Goal: Navigation & Orientation: Find specific page/section

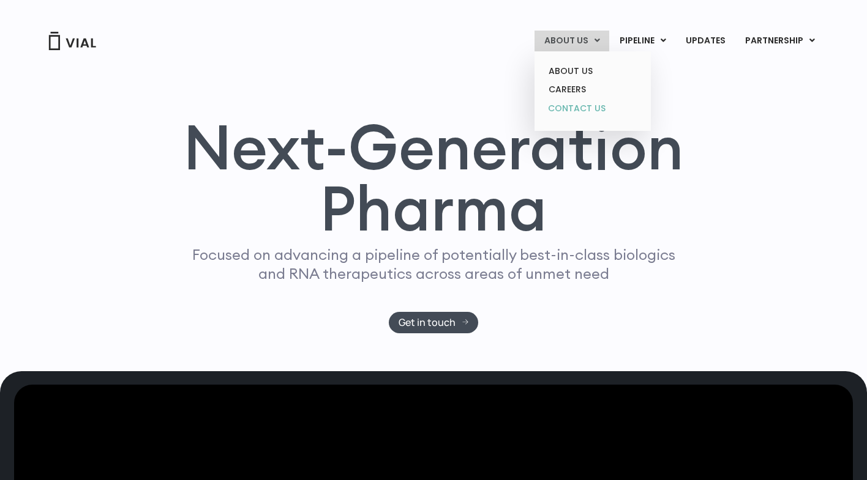
click at [596, 106] on link "CONTACT US" at bounding box center [592, 109] width 107 height 20
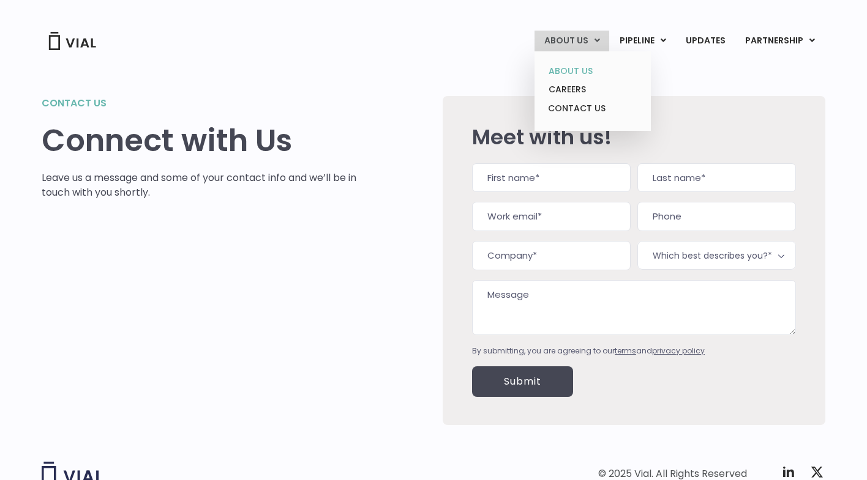
click at [586, 70] on link "ABOUT US" at bounding box center [592, 71] width 107 height 19
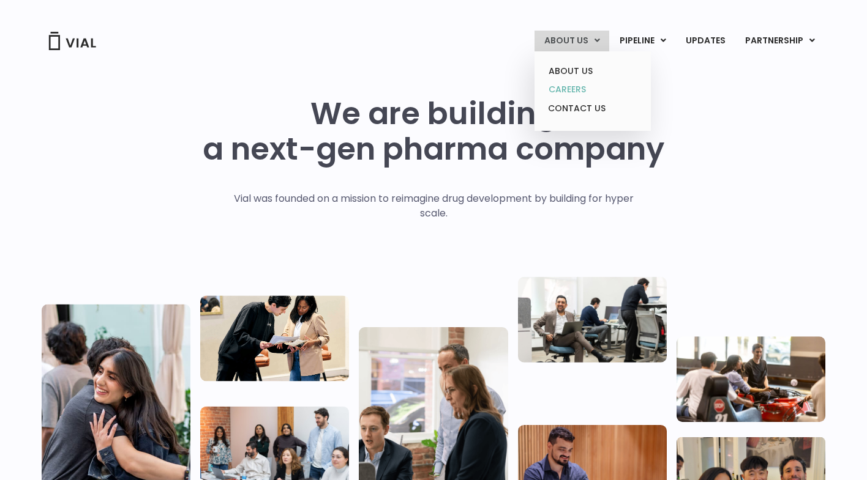
click at [581, 92] on link "CAREERS" at bounding box center [592, 89] width 107 height 19
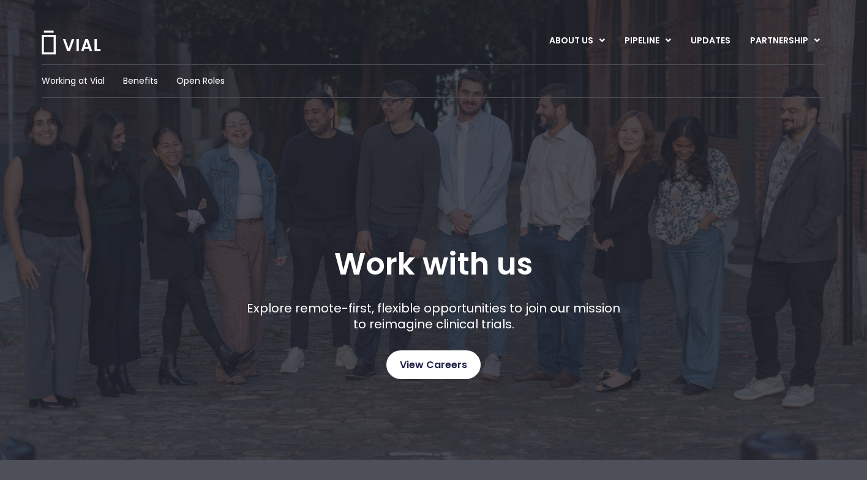
click at [442, 354] on link "View Careers" at bounding box center [433, 365] width 94 height 29
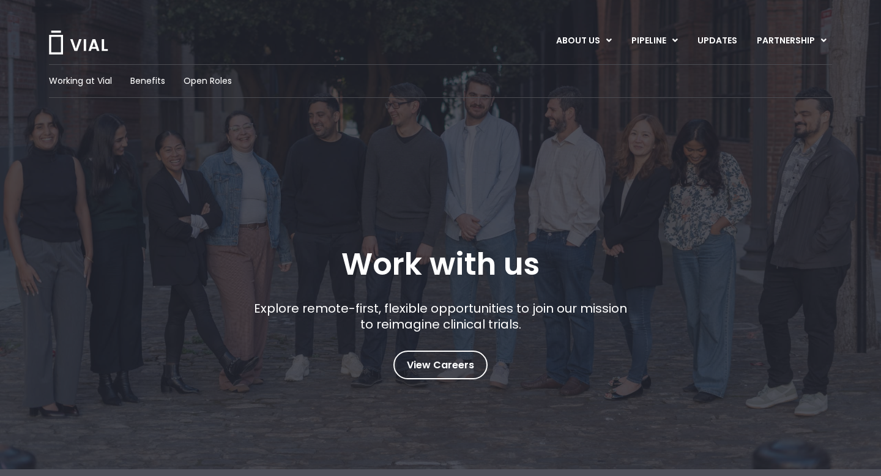
click at [88, 39] on img at bounding box center [78, 43] width 61 height 24
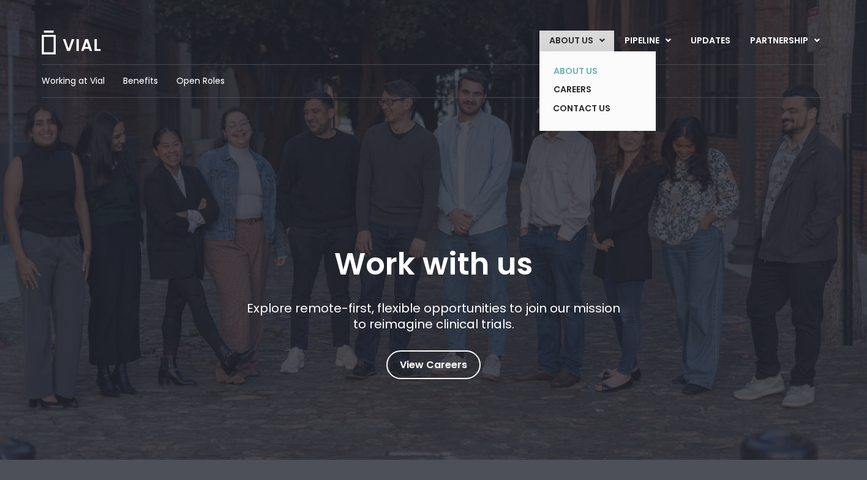
click at [578, 68] on link "ABOUT US" at bounding box center [587, 71] width 89 height 19
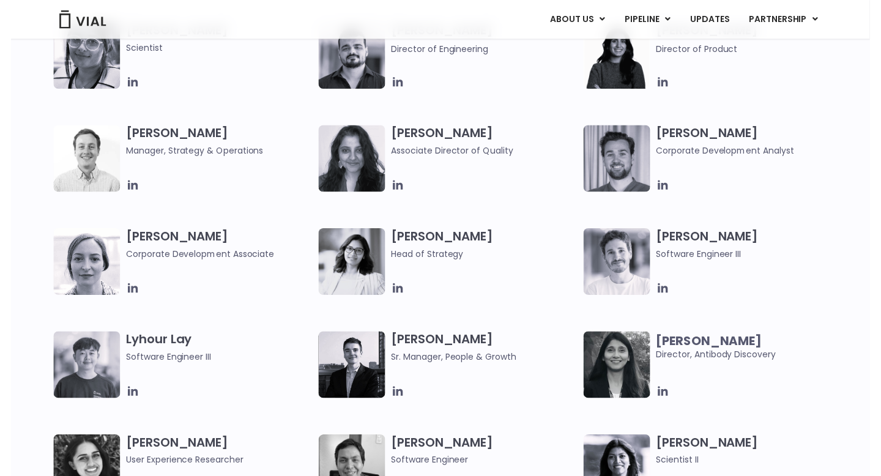
scroll to position [1629, 0]
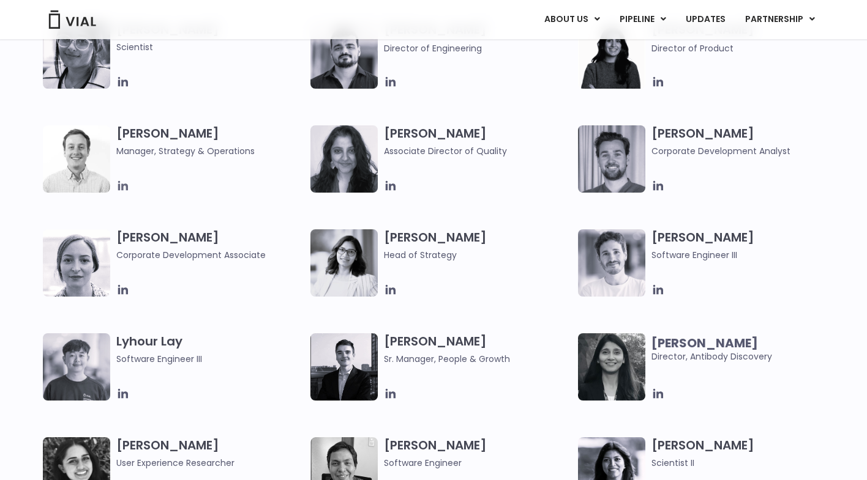
click at [129, 187] on icon at bounding box center [122, 185] width 13 height 13
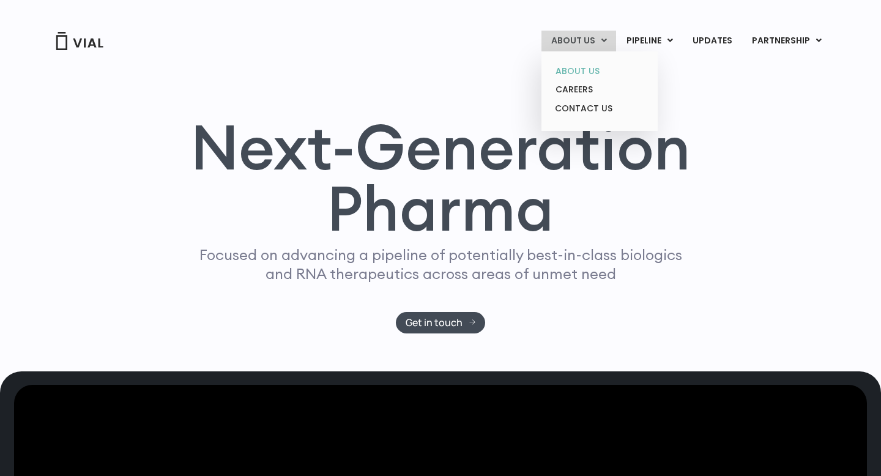
click at [593, 64] on link "ABOUT US" at bounding box center [599, 71] width 107 height 19
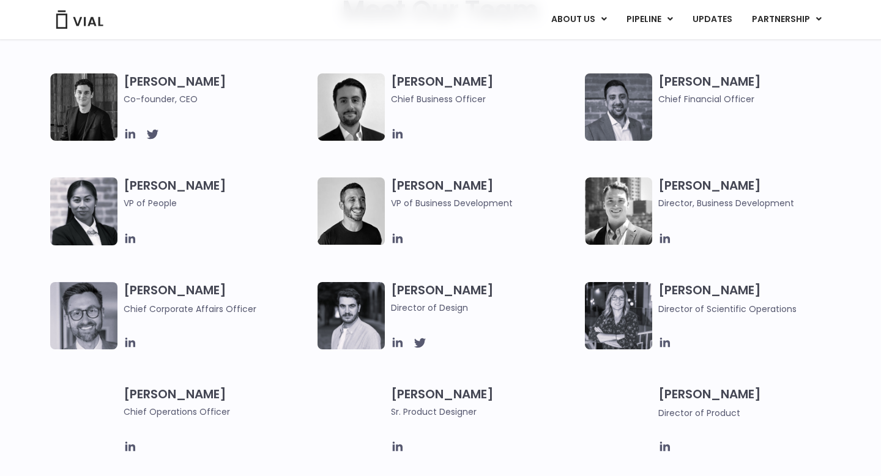
scroll to position [637, 0]
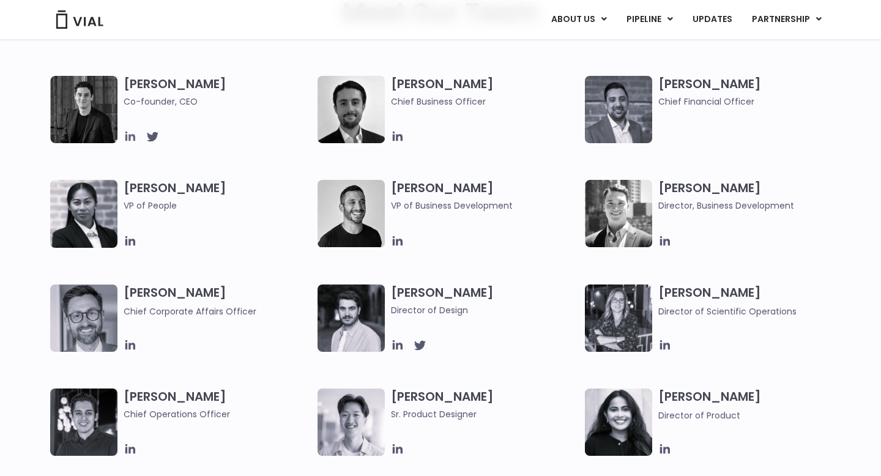
click at [130, 136] on icon at bounding box center [130, 137] width 10 height 10
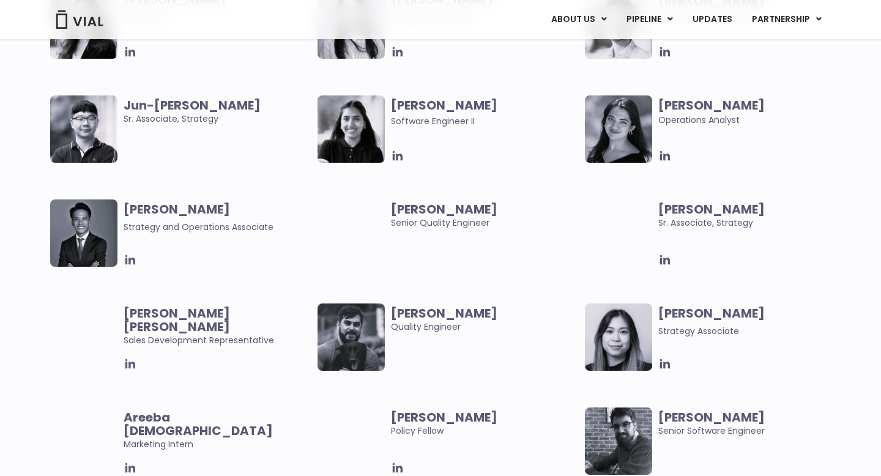
scroll to position [2283, 0]
